Goal: Transaction & Acquisition: Download file/media

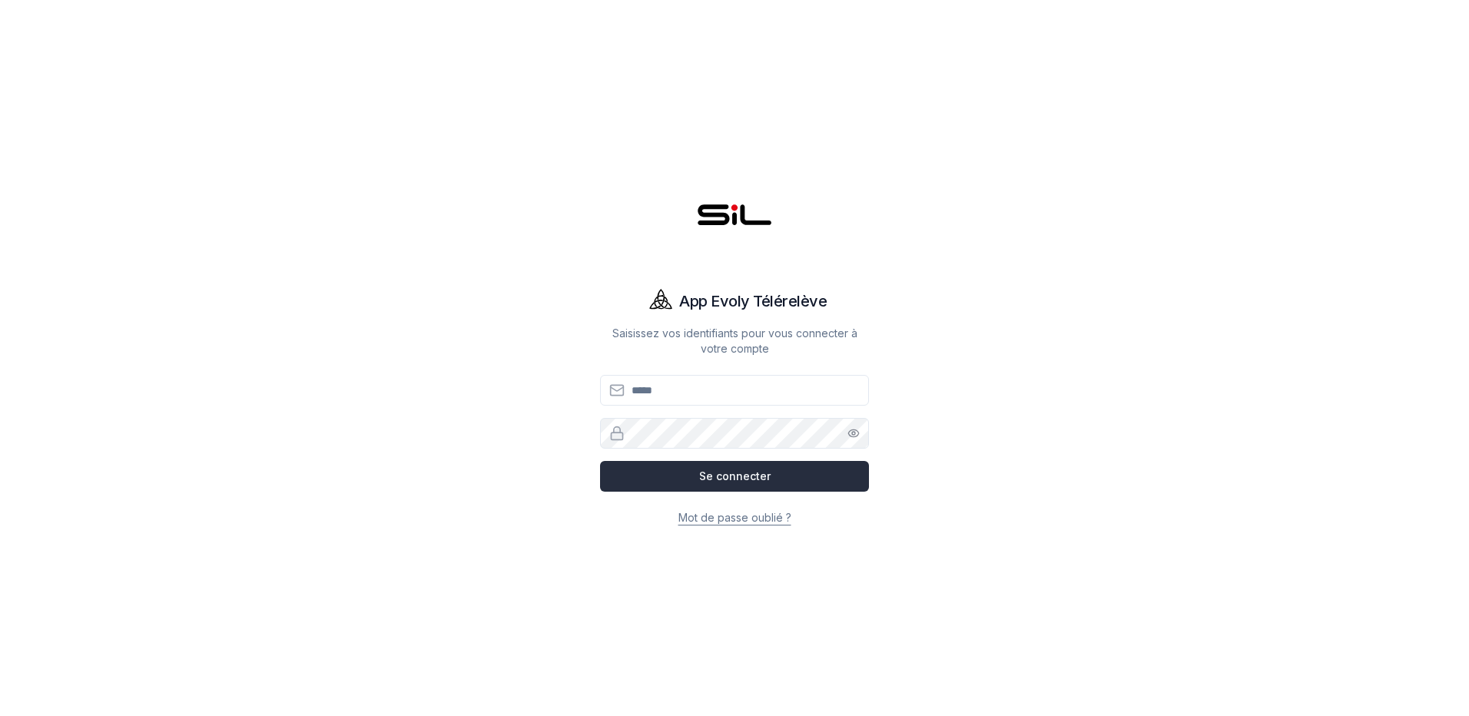
click at [726, 470] on button "Se connecter" at bounding box center [734, 476] width 269 height 31
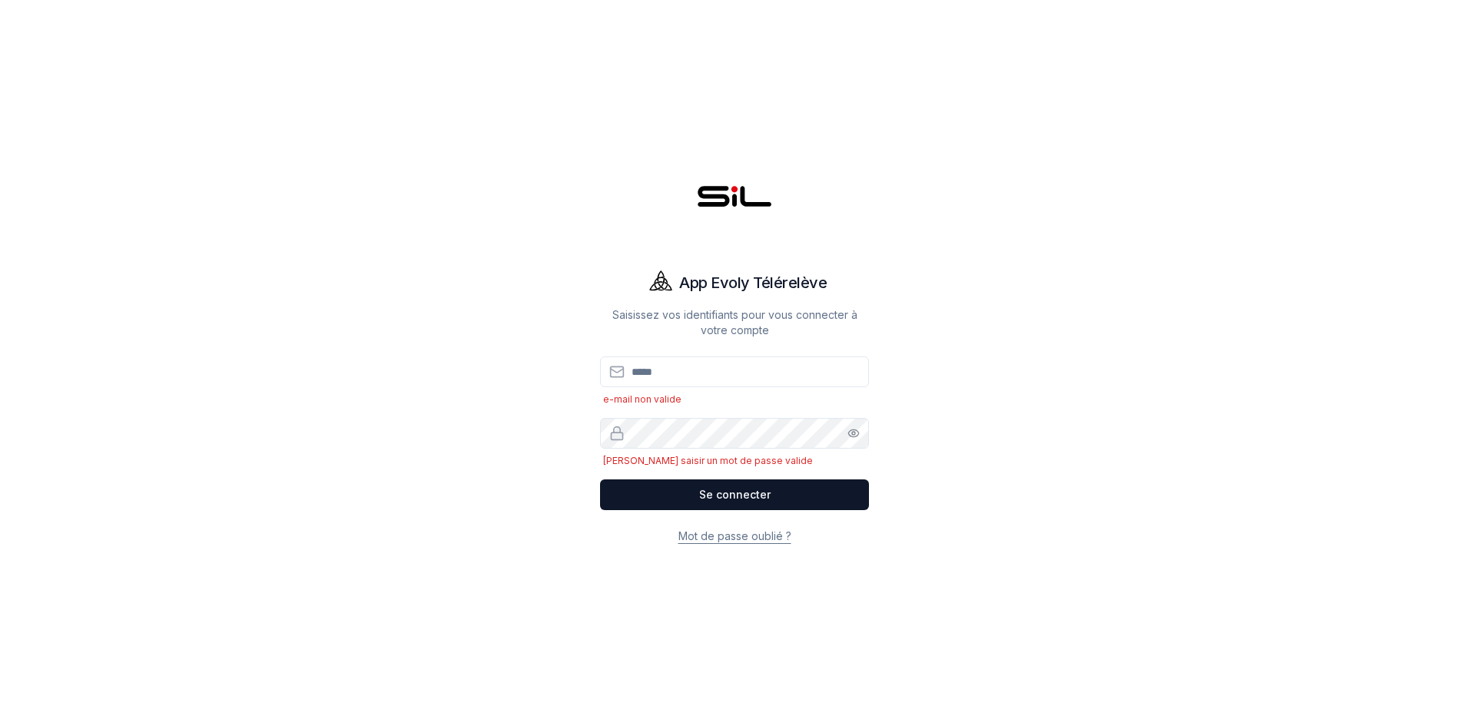
click at [695, 360] on input "Email" at bounding box center [734, 372] width 269 height 31
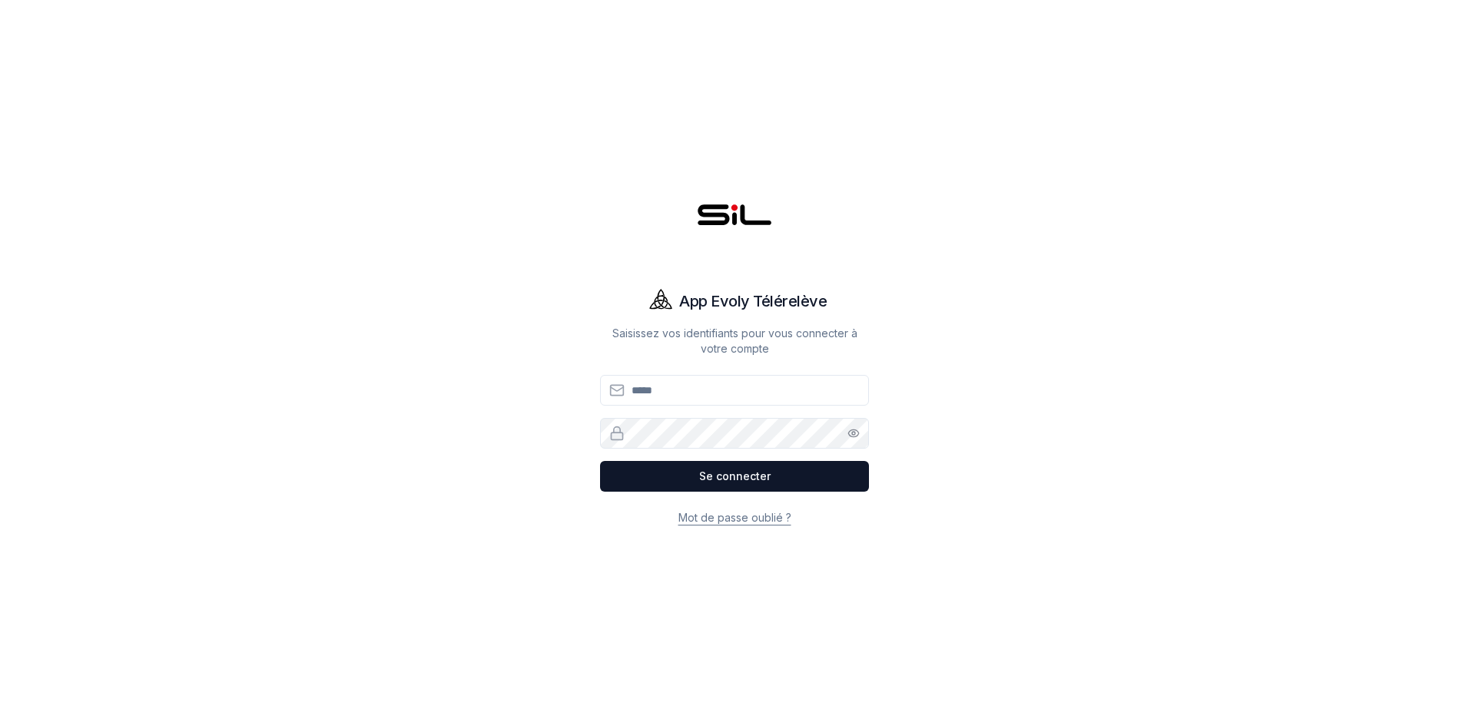
click at [669, 384] on input "Email" at bounding box center [734, 390] width 269 height 31
type input "**********"
click at [600, 461] on button "Se connecter" at bounding box center [734, 476] width 269 height 31
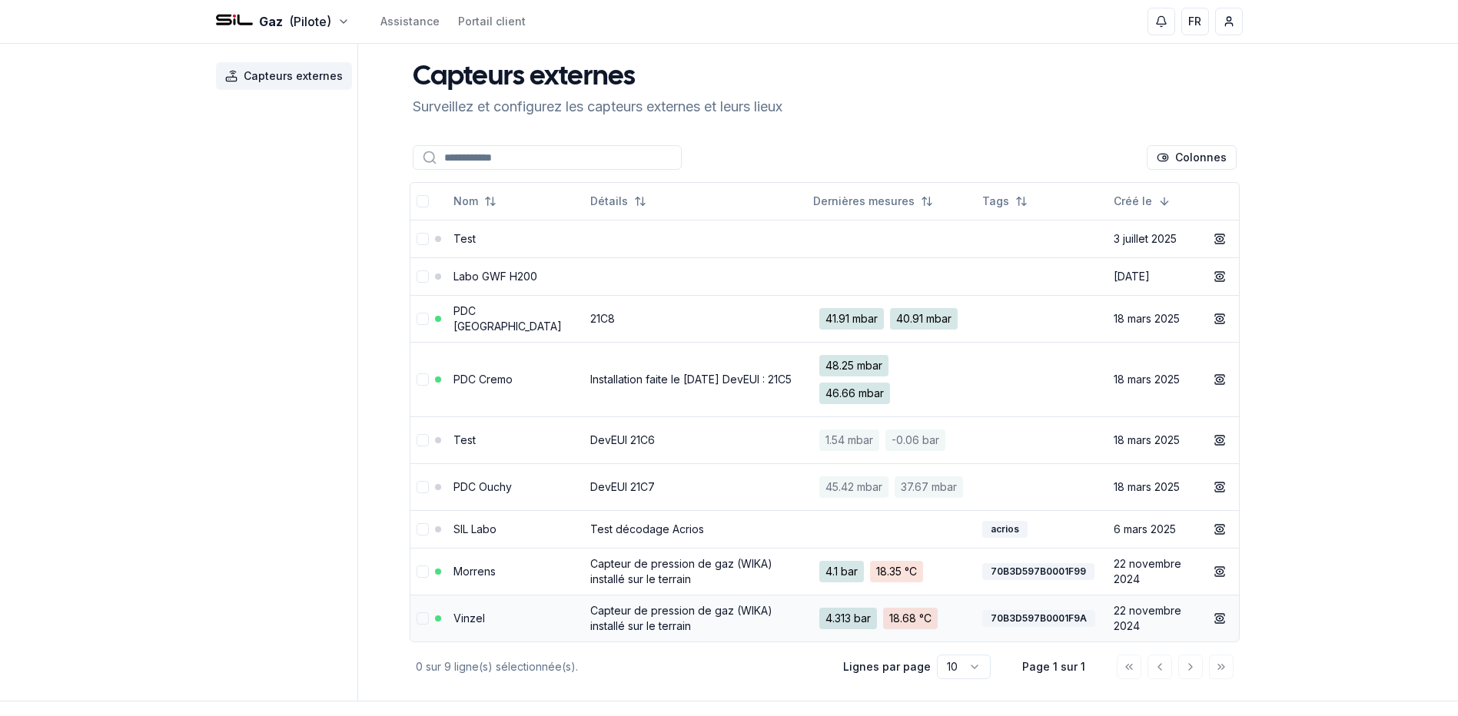
scroll to position [59, 0]
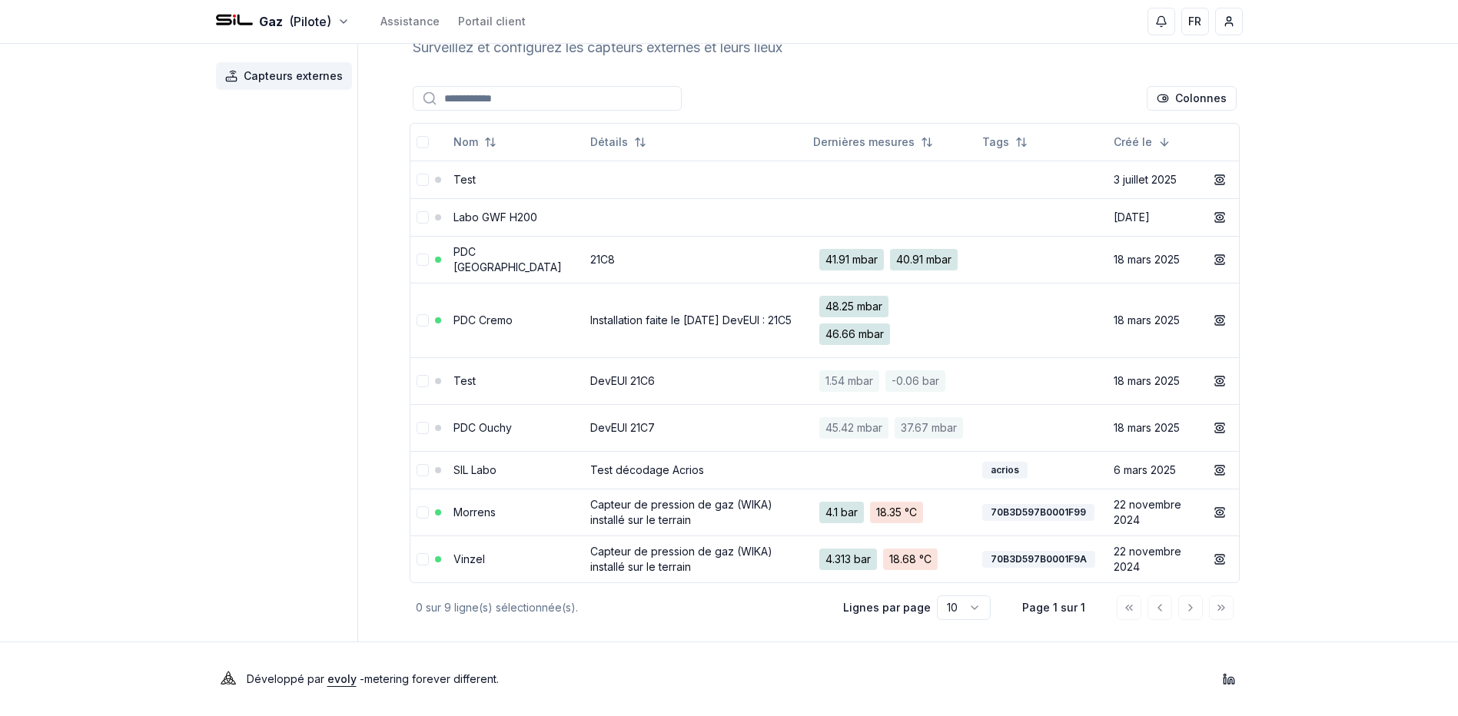
click at [1185, 608] on div at bounding box center [1175, 608] width 117 height 25
click at [755, 513] on td "Capteur de pression de gaz (WIKA) installé sur le terrain" at bounding box center [695, 512] width 223 height 47
click at [1221, 510] on icon at bounding box center [1220, 512] width 7 height 5
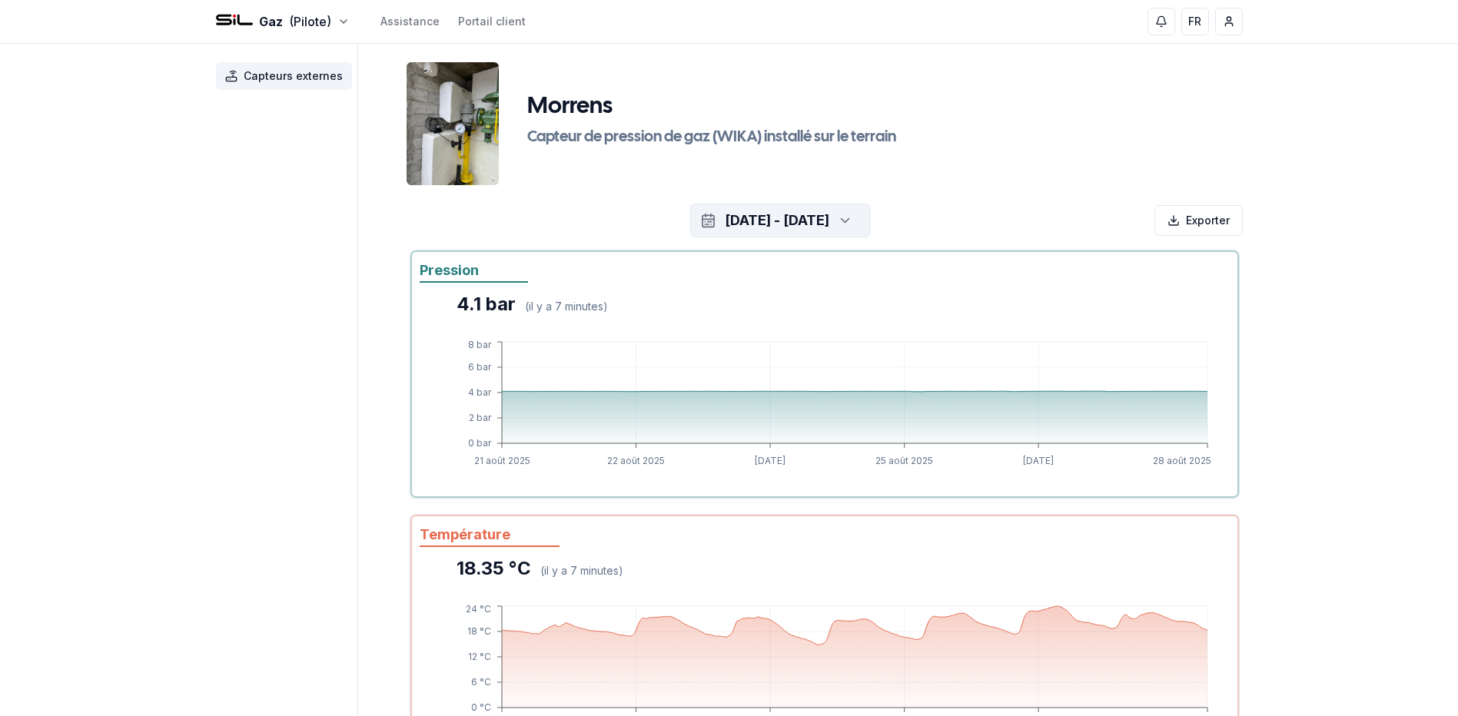
click at [725, 217] on div "[DATE] - [DATE]" at bounding box center [777, 221] width 105 height 22
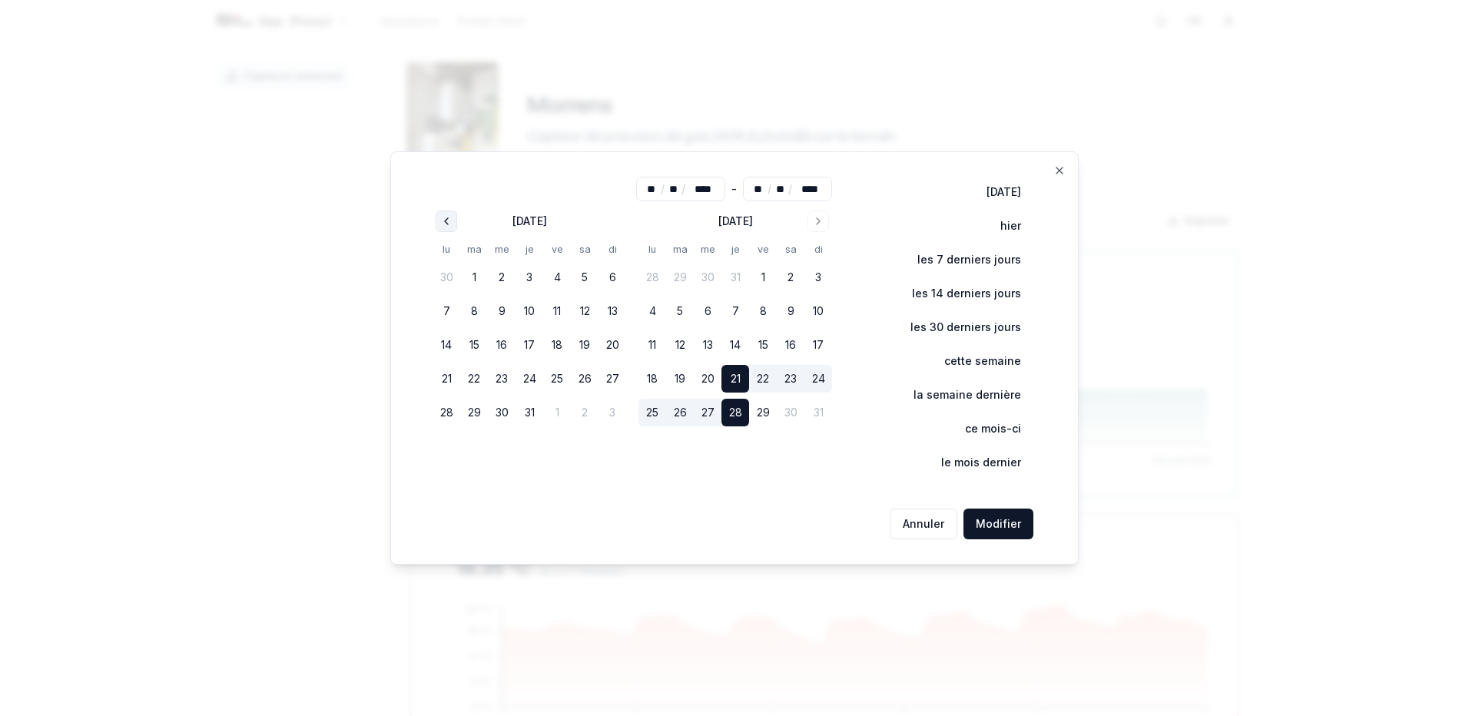
click at [446, 221] on icon "Go to previous month" at bounding box center [446, 221] width 12 height 12
click at [447, 221] on icon "Go to previous month" at bounding box center [446, 221] width 12 height 12
click at [447, 218] on icon "Go to previous month" at bounding box center [446, 221] width 12 height 12
click at [475, 280] on button "1" at bounding box center [474, 278] width 28 height 28
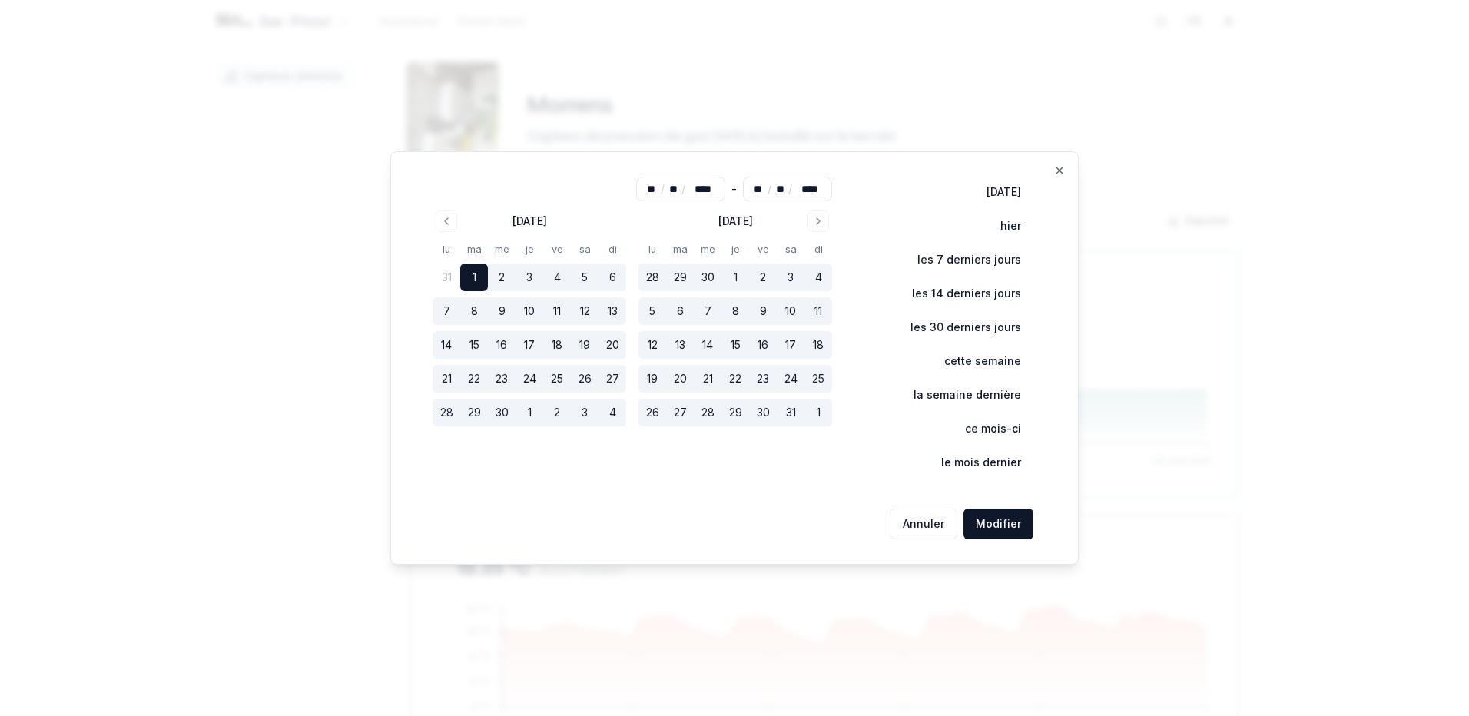
type input "**"
click at [997, 519] on button "Modifier" at bounding box center [999, 524] width 70 height 31
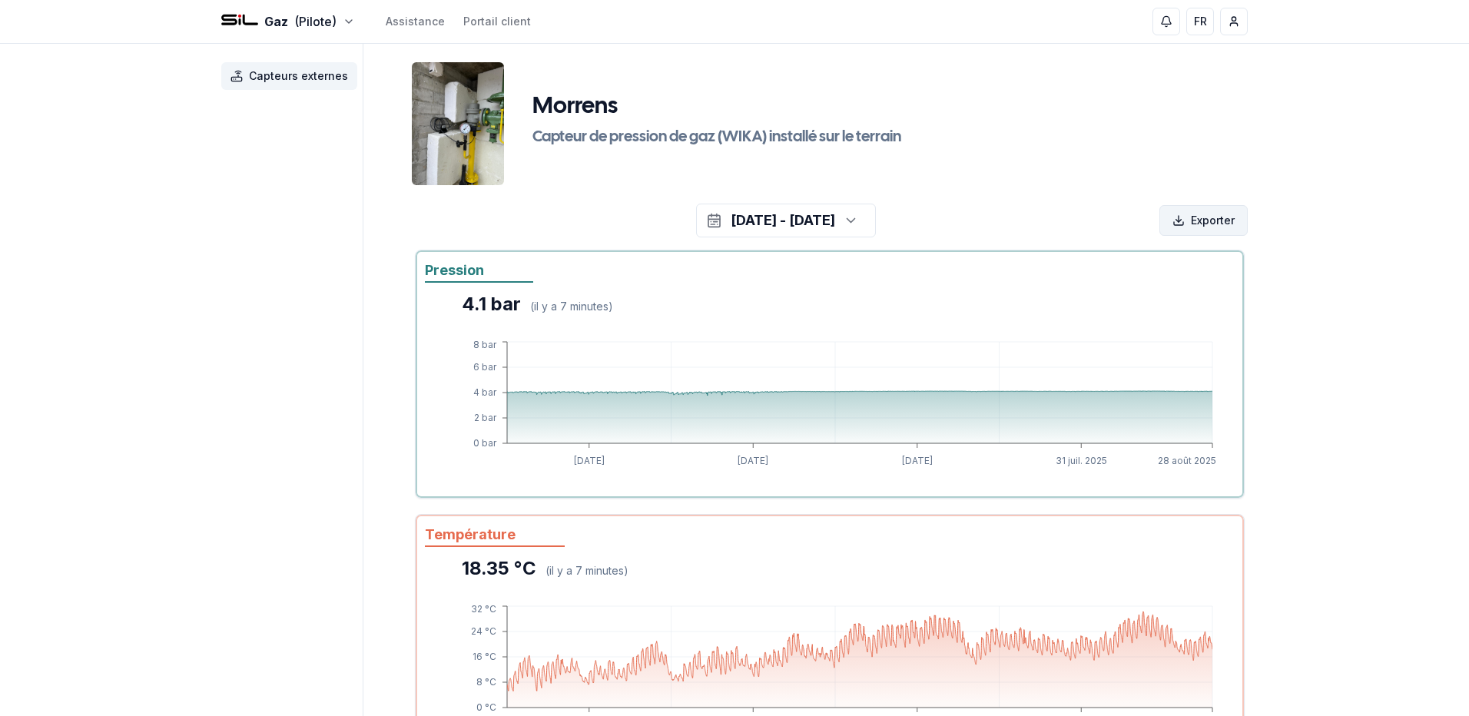
click at [1197, 223] on html "Gaz (Pilote) Assistance Portail client FR [PERSON_NAME] Capteurs externes Morre…" at bounding box center [734, 442] width 1469 height 884
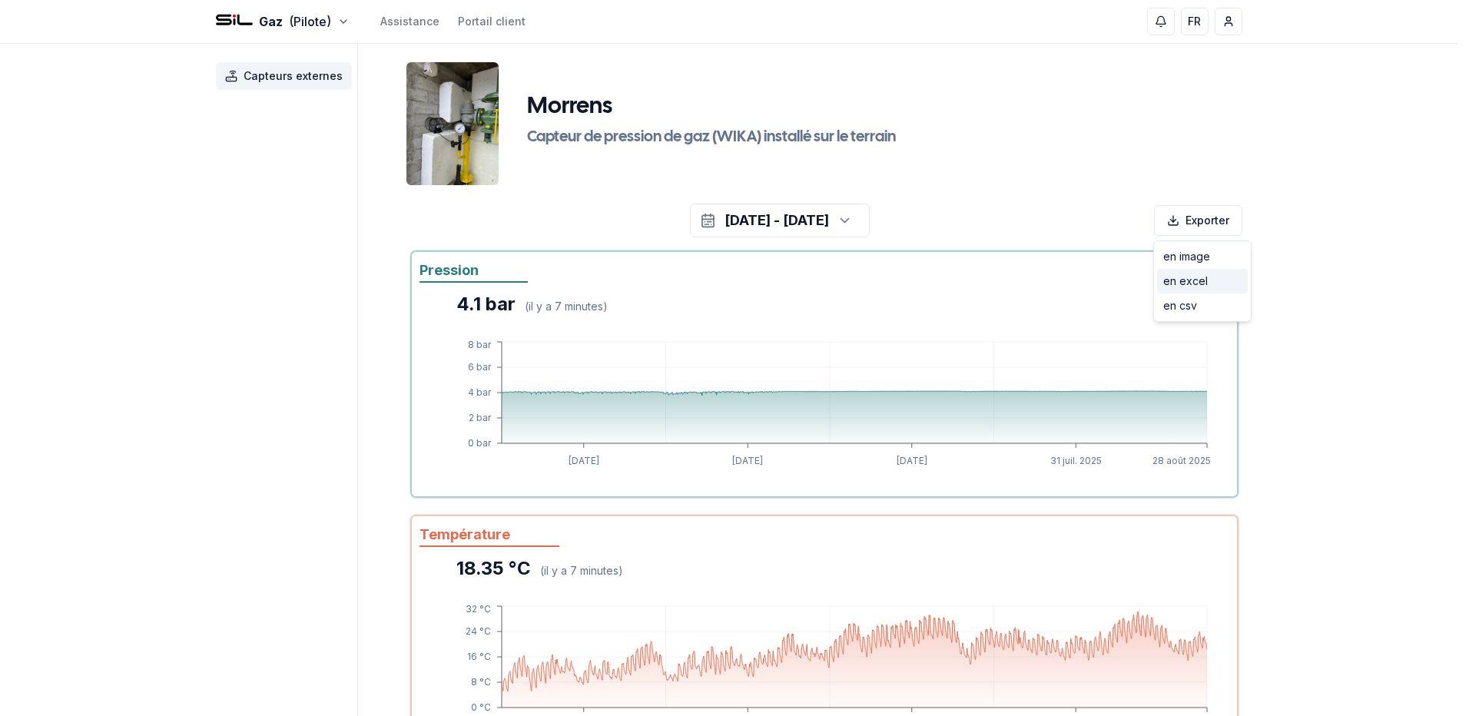
click at [1202, 284] on div "en excel" at bounding box center [1202, 281] width 91 height 25
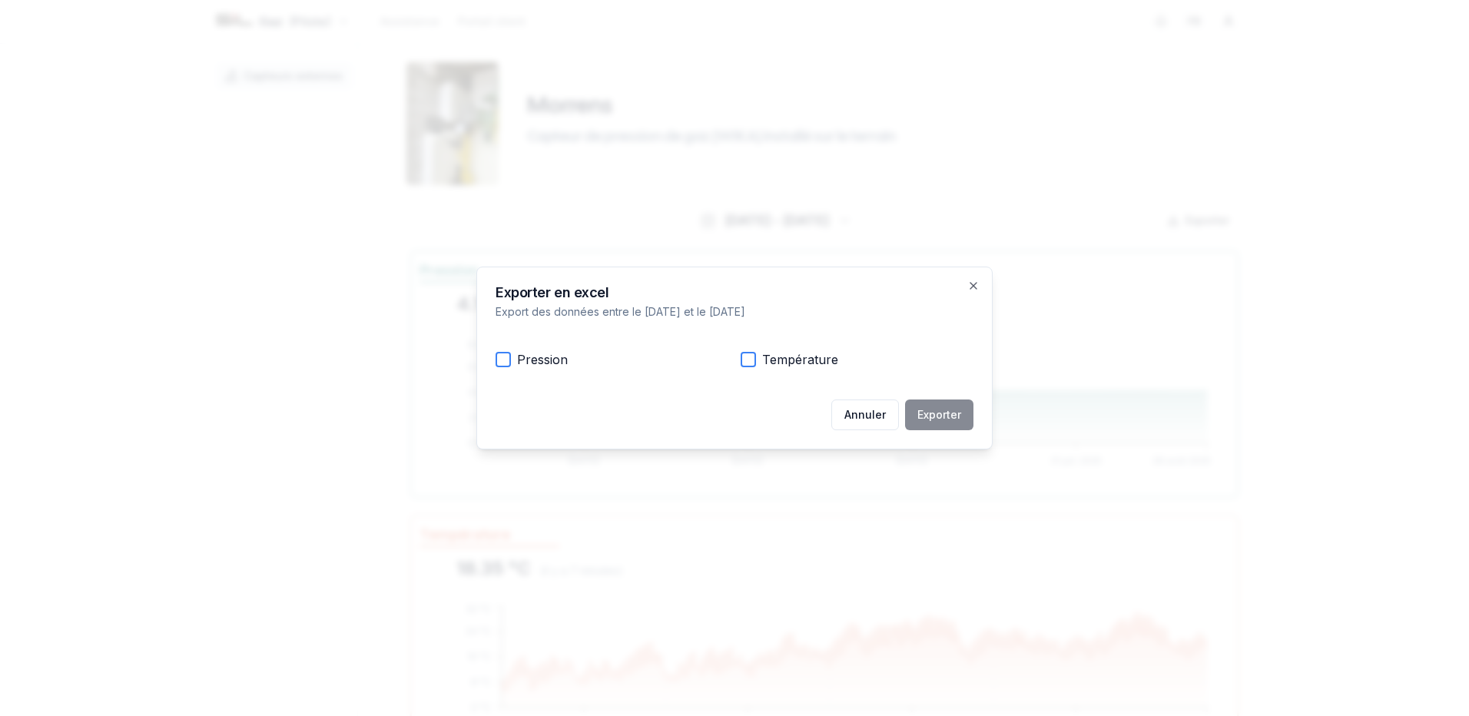
click at [503, 364] on button "Pression" at bounding box center [503, 359] width 15 height 15
click at [750, 363] on button "Température" at bounding box center [748, 359] width 15 height 15
click at [939, 410] on button "Exporter" at bounding box center [939, 415] width 68 height 31
